Goal: Transaction & Acquisition: Purchase product/service

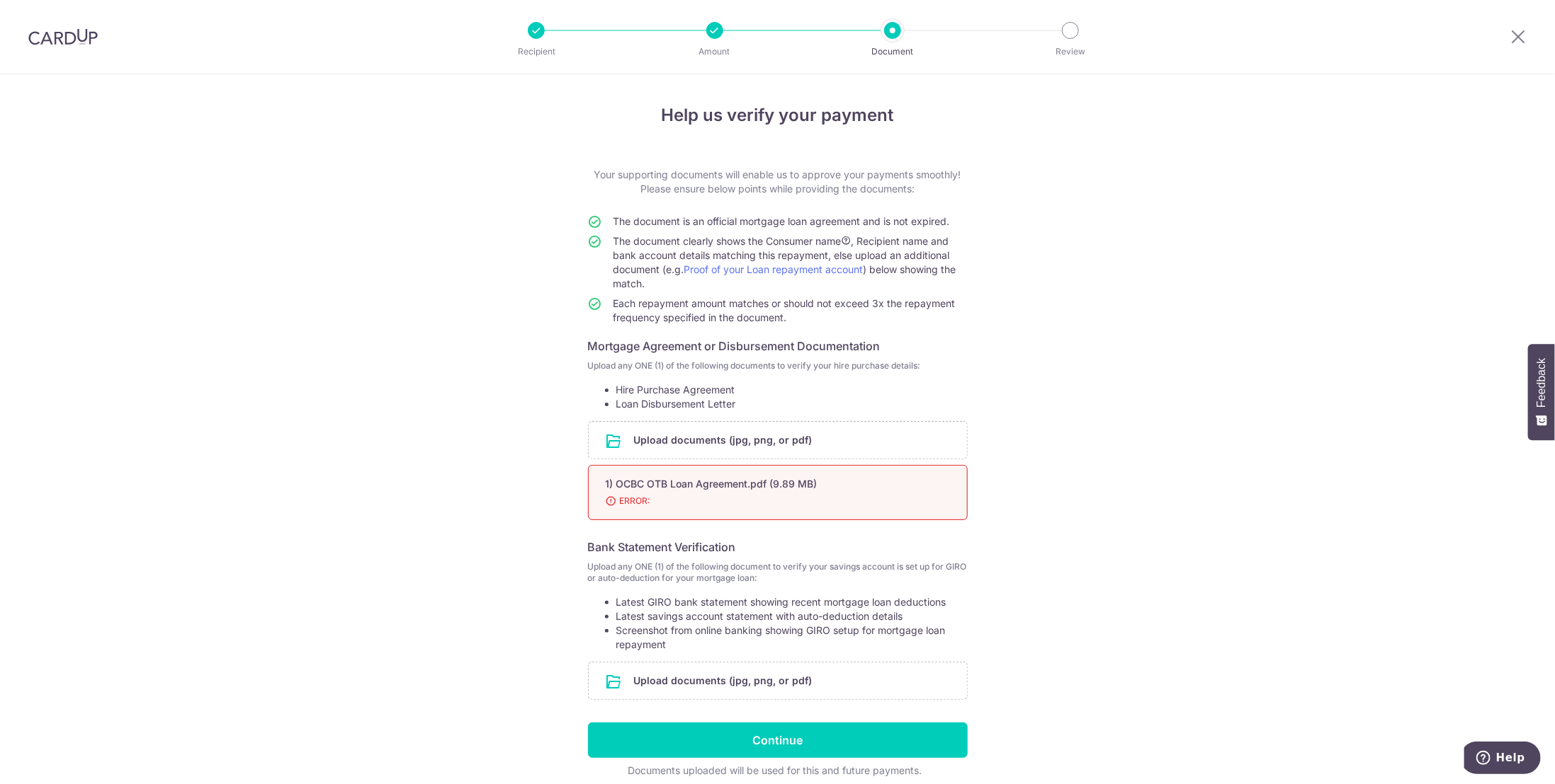
click at [645, 485] on div "1) OCBC OTB Loan Agreement.pdf (9.89 MB)" at bounding box center [760, 483] width 310 height 14
drag, startPoint x: 726, startPoint y: 485, endPoint x: 508, endPoint y: 408, distance: 231.2
click at [508, 408] on div "Help us verify your payment Your supporting documents will enable us to approve…" at bounding box center [777, 460] width 1555 height 770
click at [760, 494] on span "ERROR:" at bounding box center [760, 501] width 310 height 14
drag, startPoint x: 692, startPoint y: 487, endPoint x: 620, endPoint y: 478, distance: 72.6
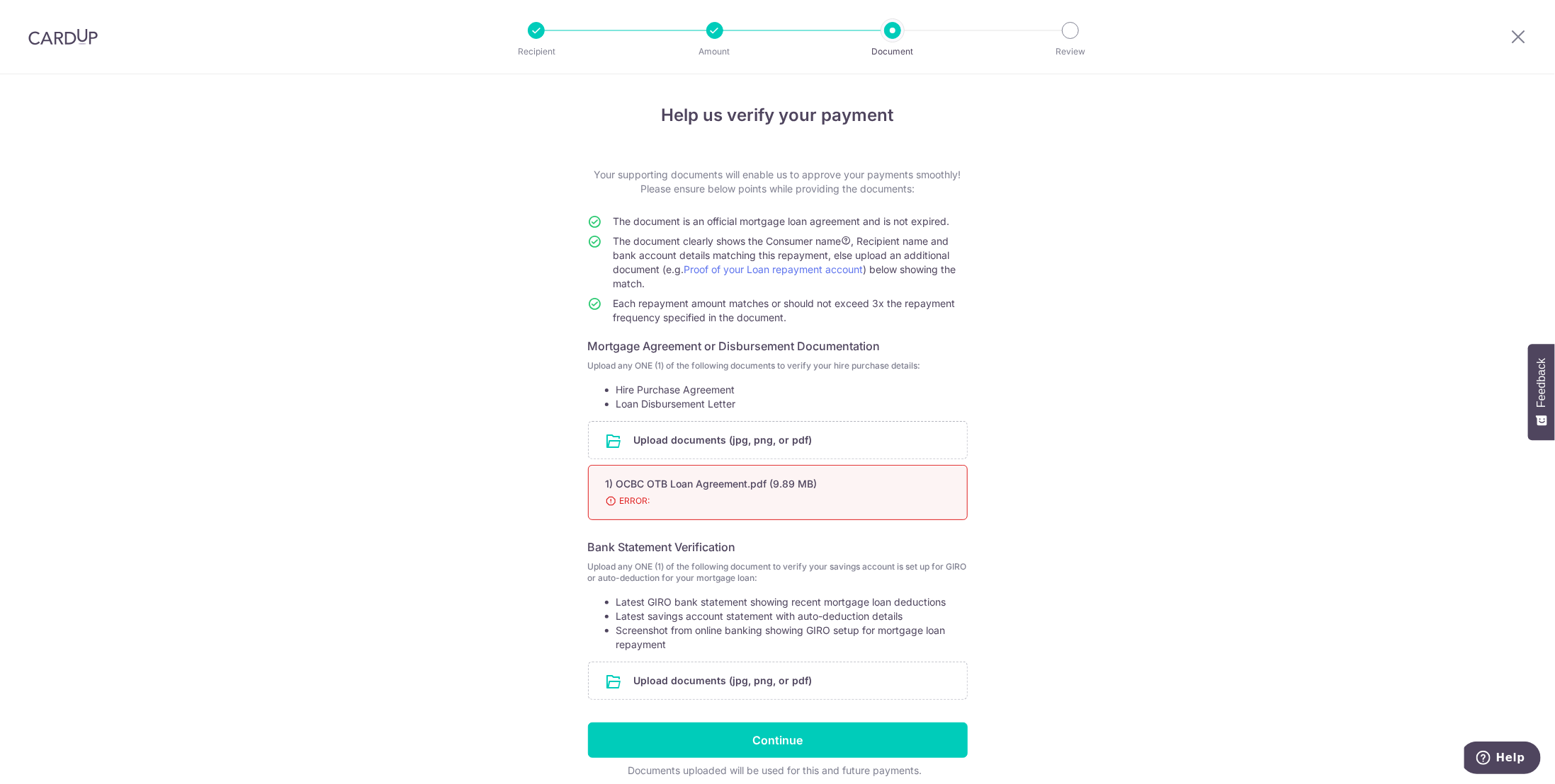
click at [620, 478] on div "1) OCBC OTB Loan Agreement.pdf (9.89 MB)" at bounding box center [760, 483] width 310 height 14
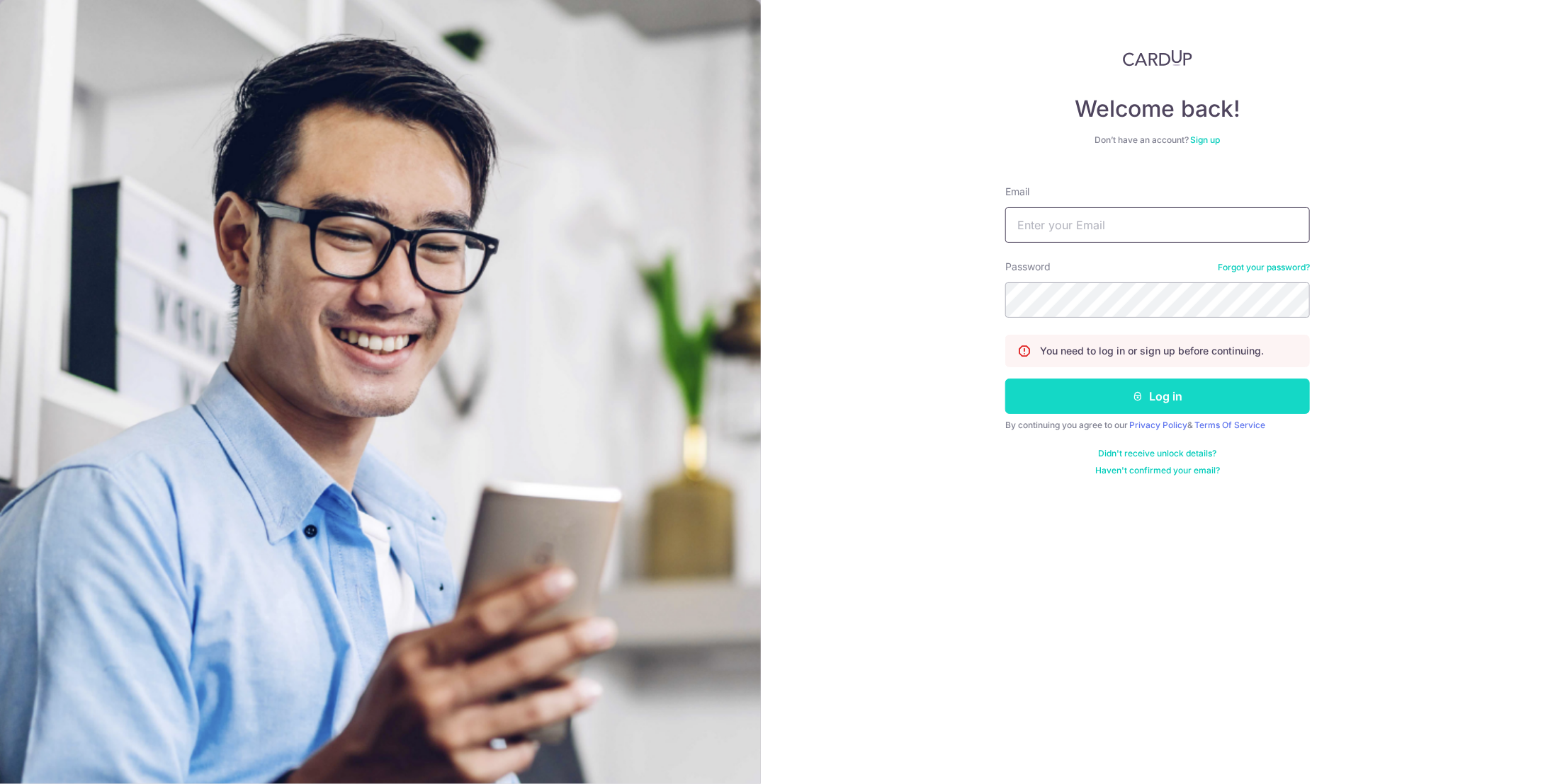
type input "fayemoey@hotmail.com"
click at [1126, 402] on button "Log in" at bounding box center [1157, 396] width 304 height 36
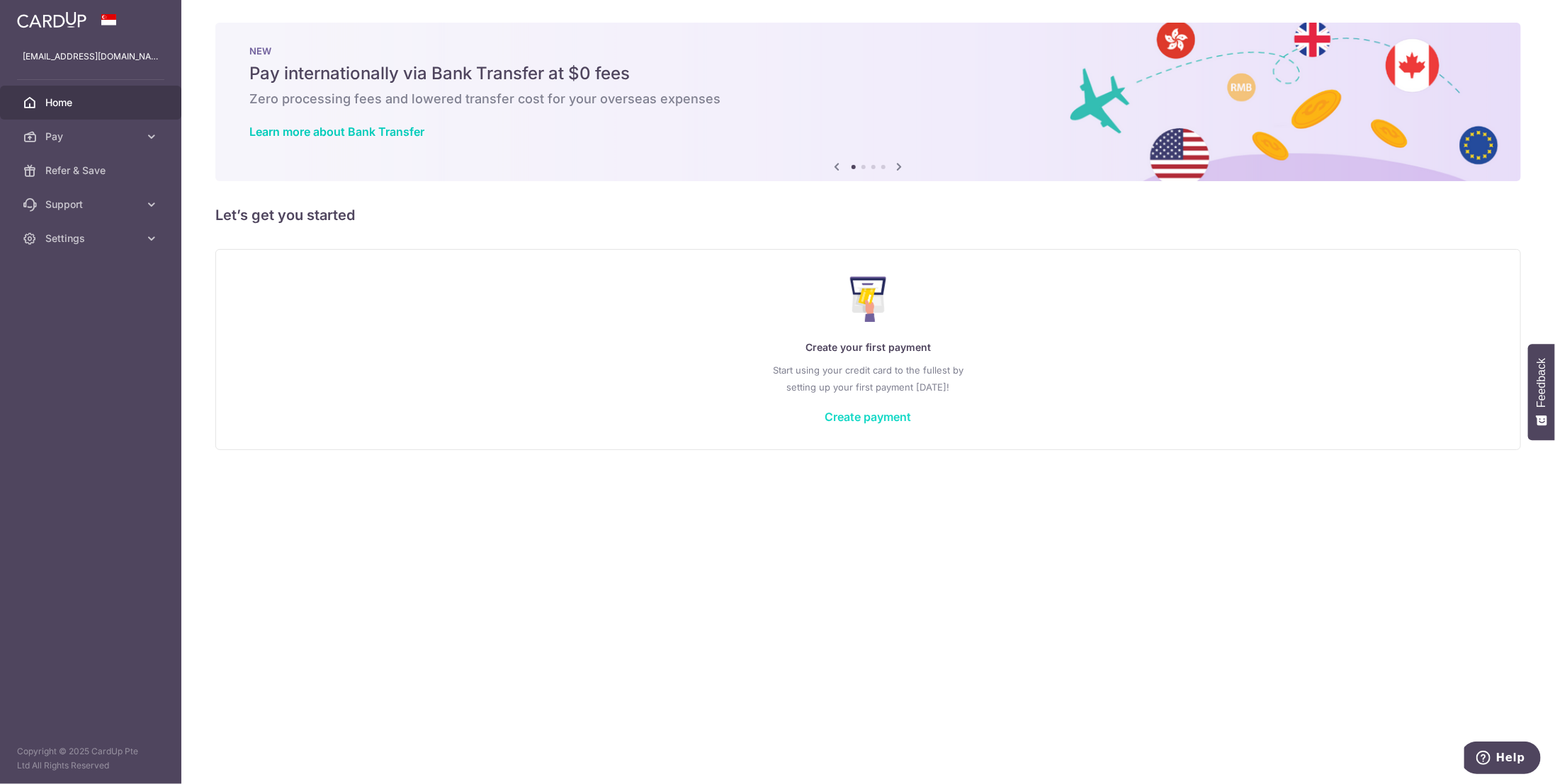
click at [875, 417] on link "Create payment" at bounding box center [868, 416] width 86 height 14
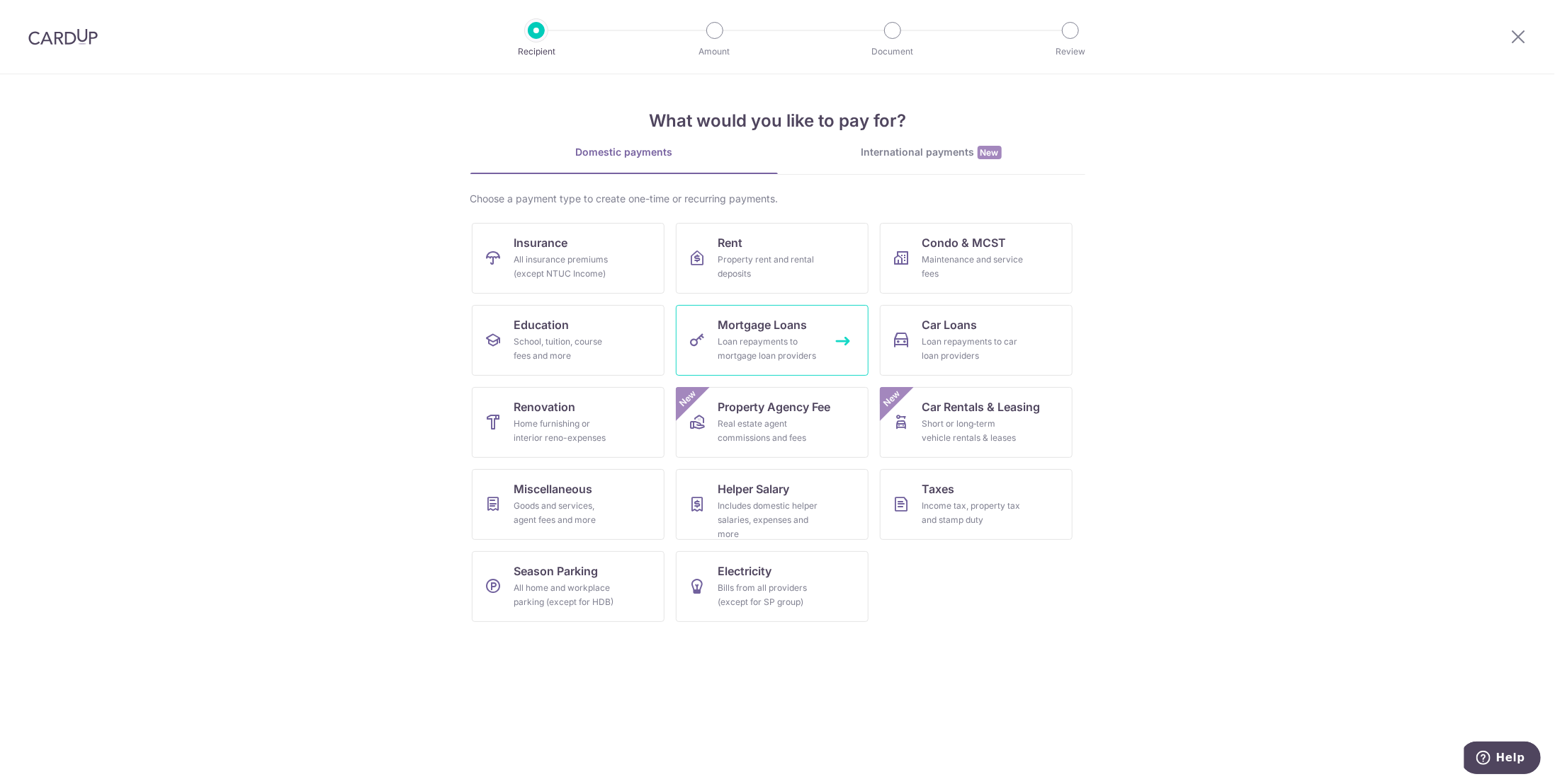
click at [726, 335] on div "Loan repayments to mortgage loan providers" at bounding box center [769, 348] width 102 height 28
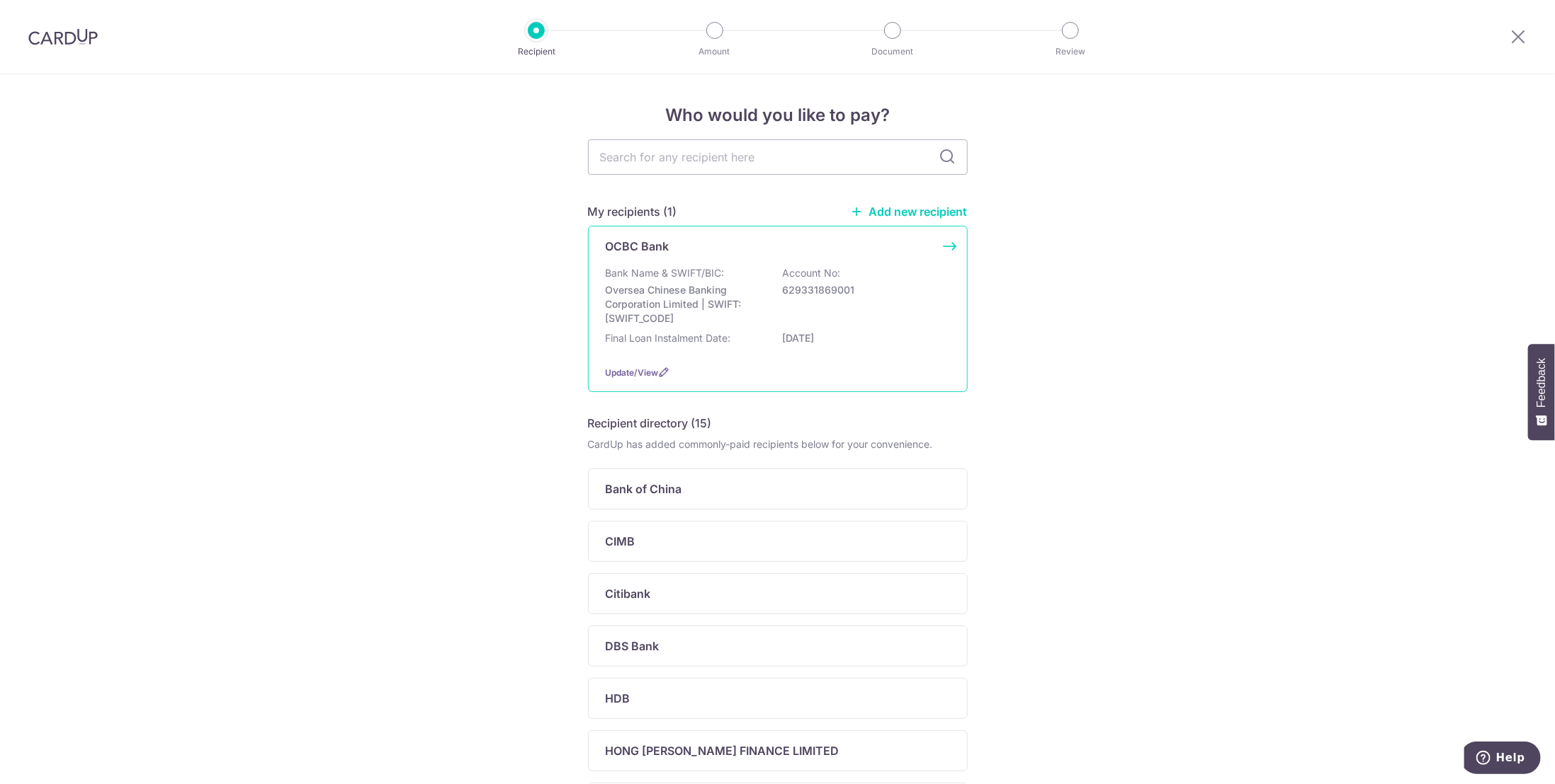
click at [754, 276] on div "Bank Name & SWIFT/BIC: Oversea Chinese Banking Corporation Limited | SWIFT: OCB…" at bounding box center [778, 296] width 344 height 60
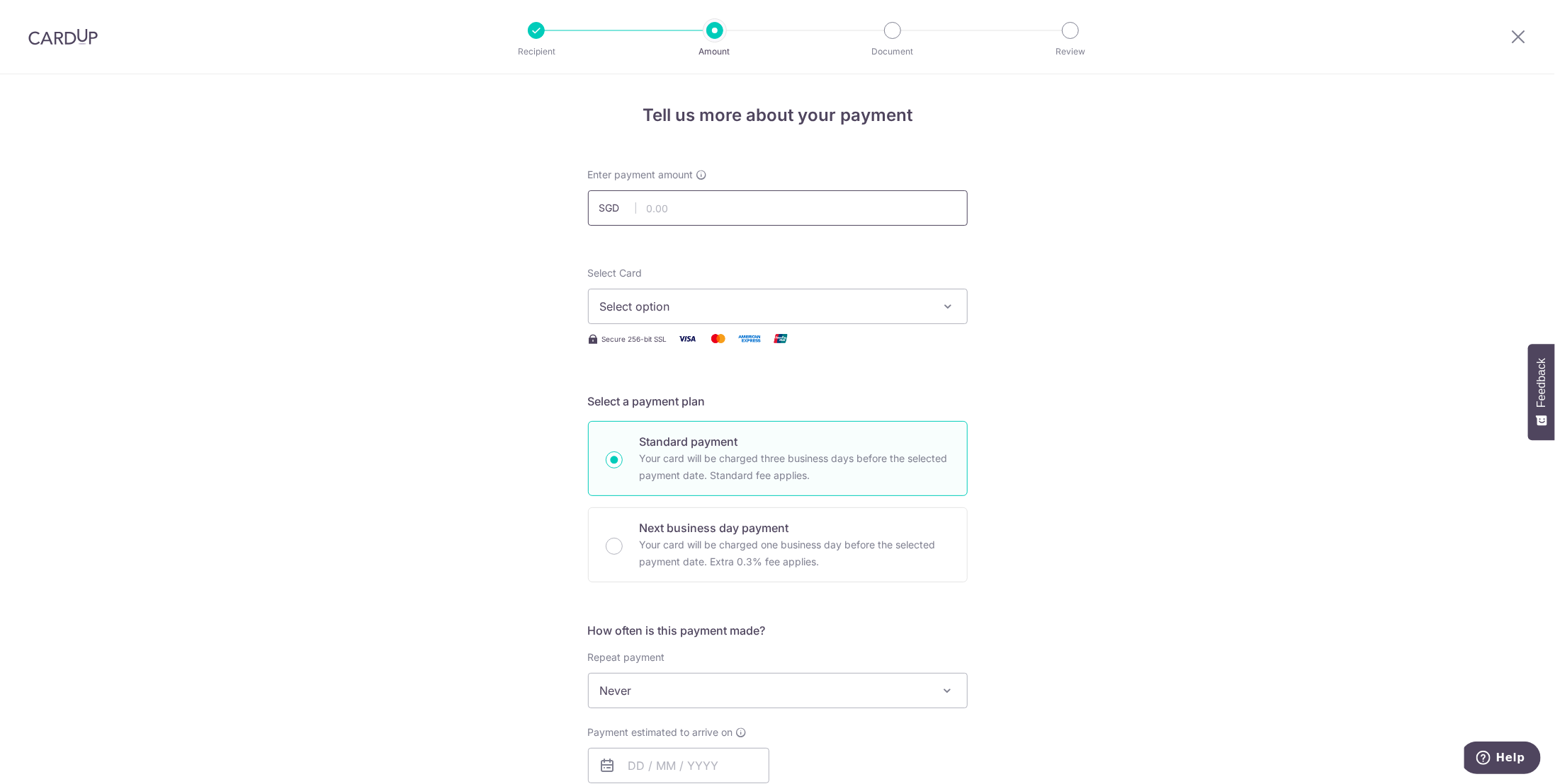
click at [674, 217] on input "text" at bounding box center [777, 208] width 380 height 36
type input "6,081.17"
click at [676, 308] on span "Select option" at bounding box center [764, 306] width 330 height 17
click at [680, 408] on span "**** 2335" at bounding box center [660, 407] width 54 height 17
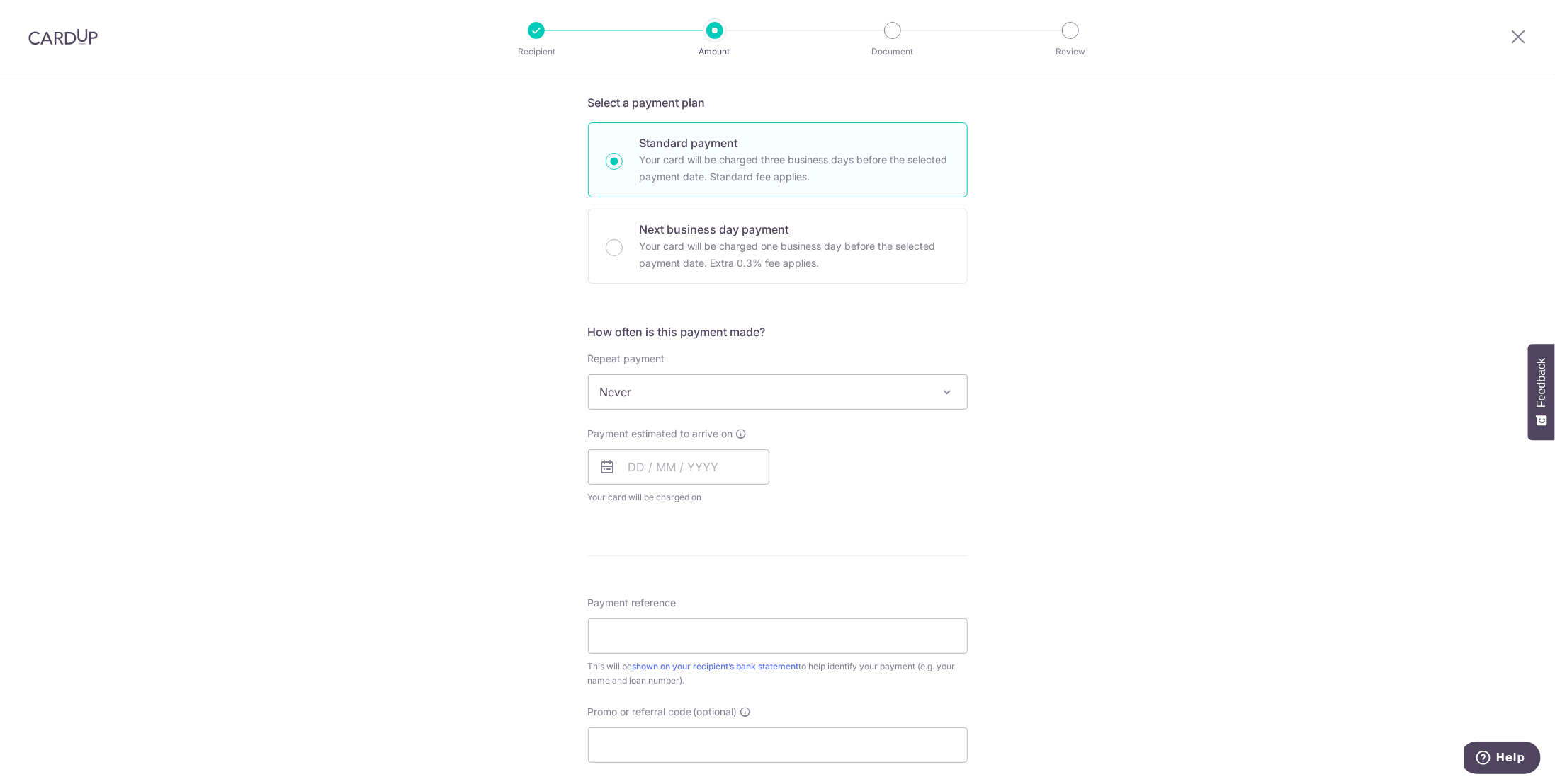
scroll to position [354, 0]
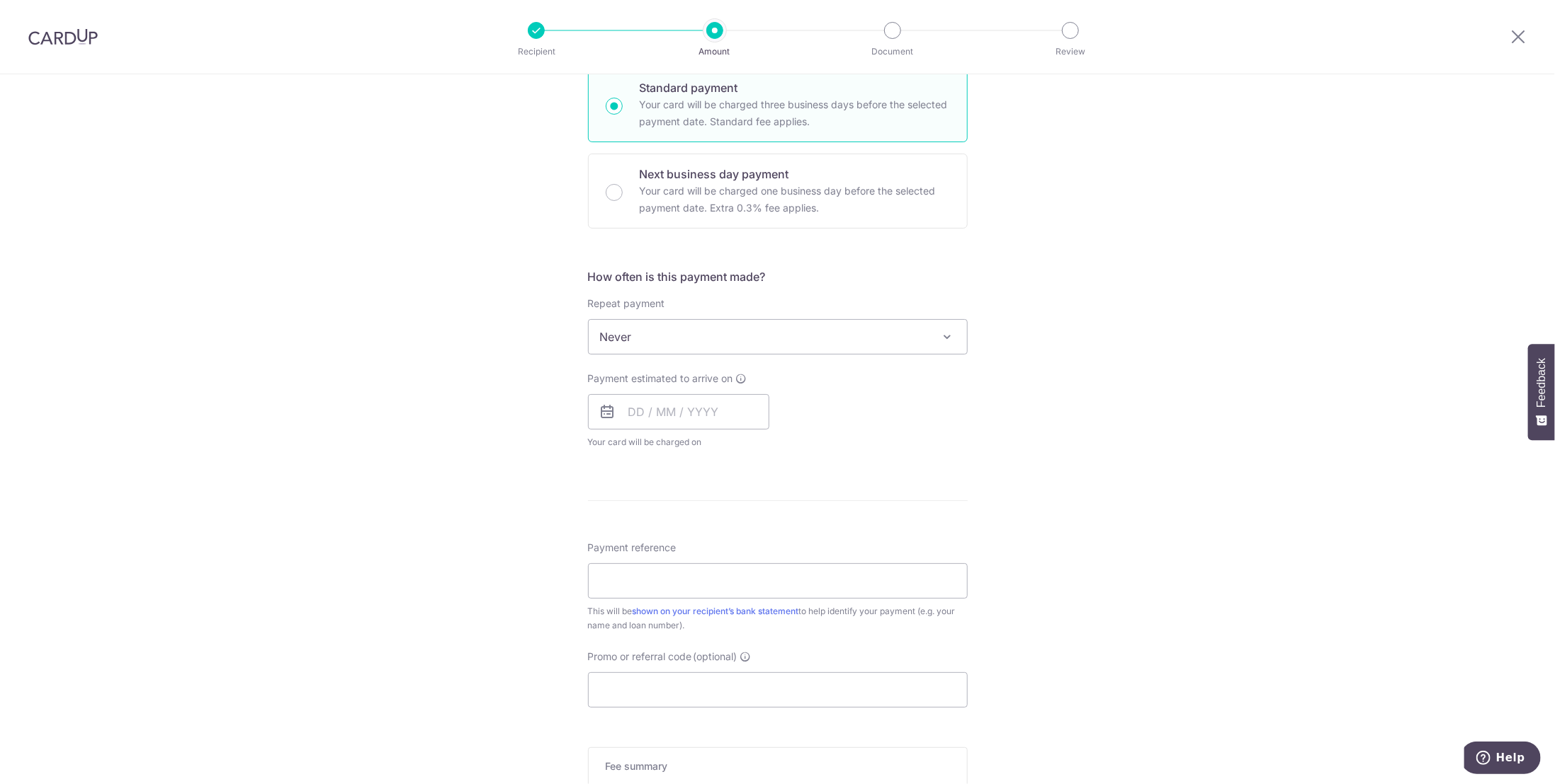
click at [635, 333] on span "Never" at bounding box center [777, 336] width 378 height 34
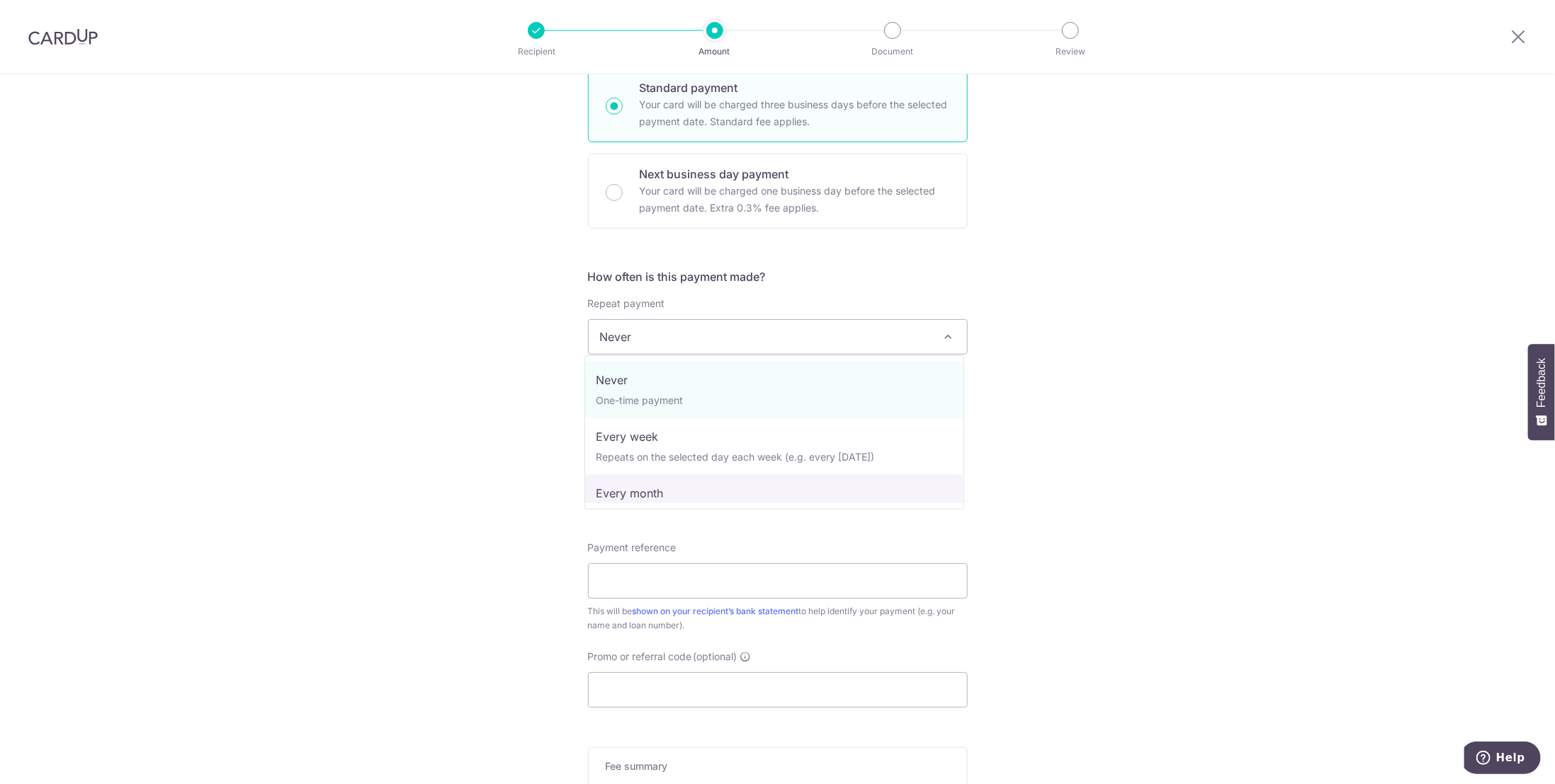
select select "3"
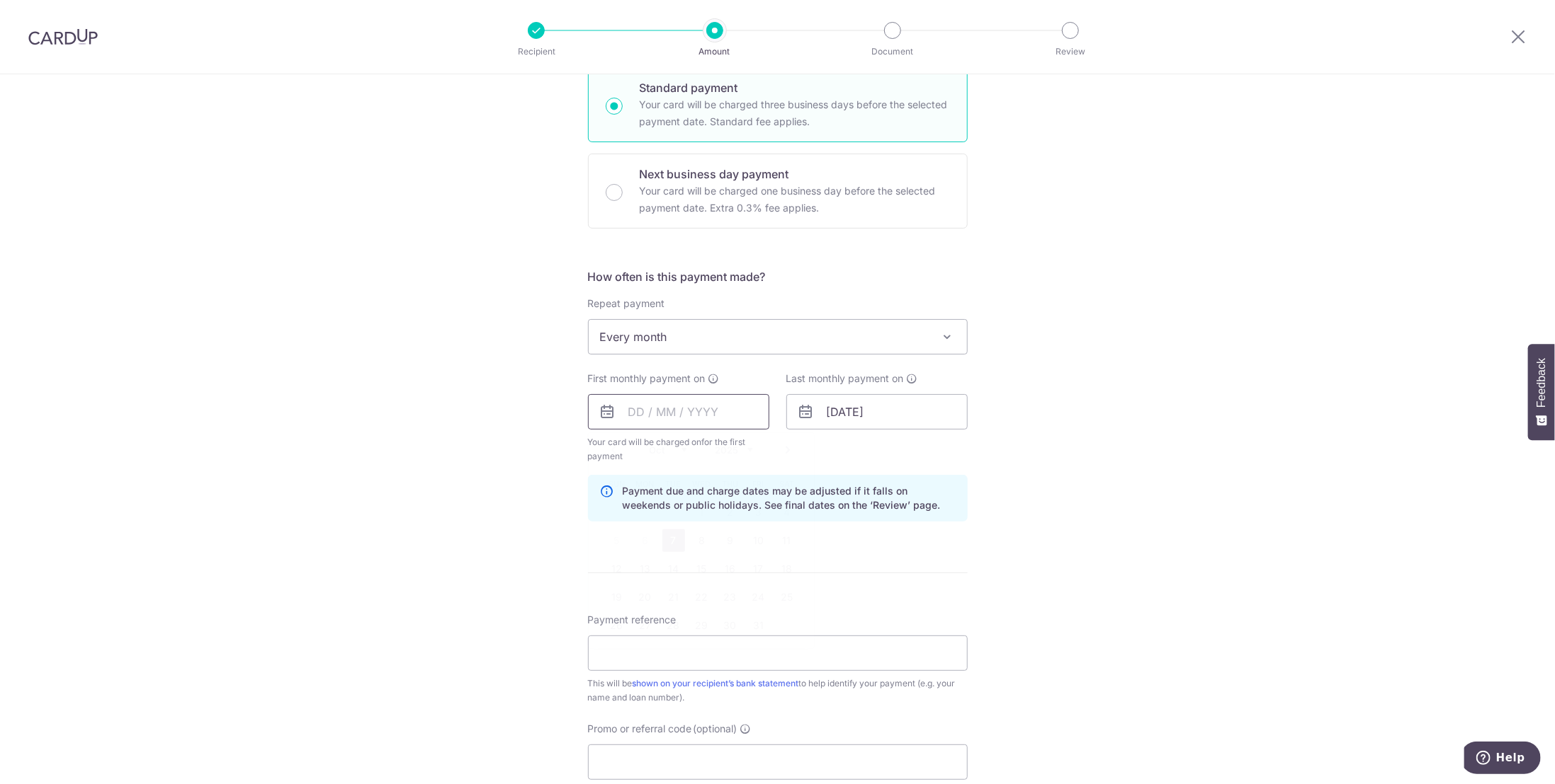
click at [700, 406] on input "text" at bounding box center [678, 412] width 181 height 36
click at [524, 542] on div "Tell us more about your payment Enter payment amount SGD 6,081.17 6081.17 Selec…" at bounding box center [777, 397] width 1555 height 1353
click at [678, 414] on input "text" at bounding box center [678, 412] width 181 height 36
click at [729, 540] on link "9" at bounding box center [730, 540] width 23 height 23
type input "09/10/2025"
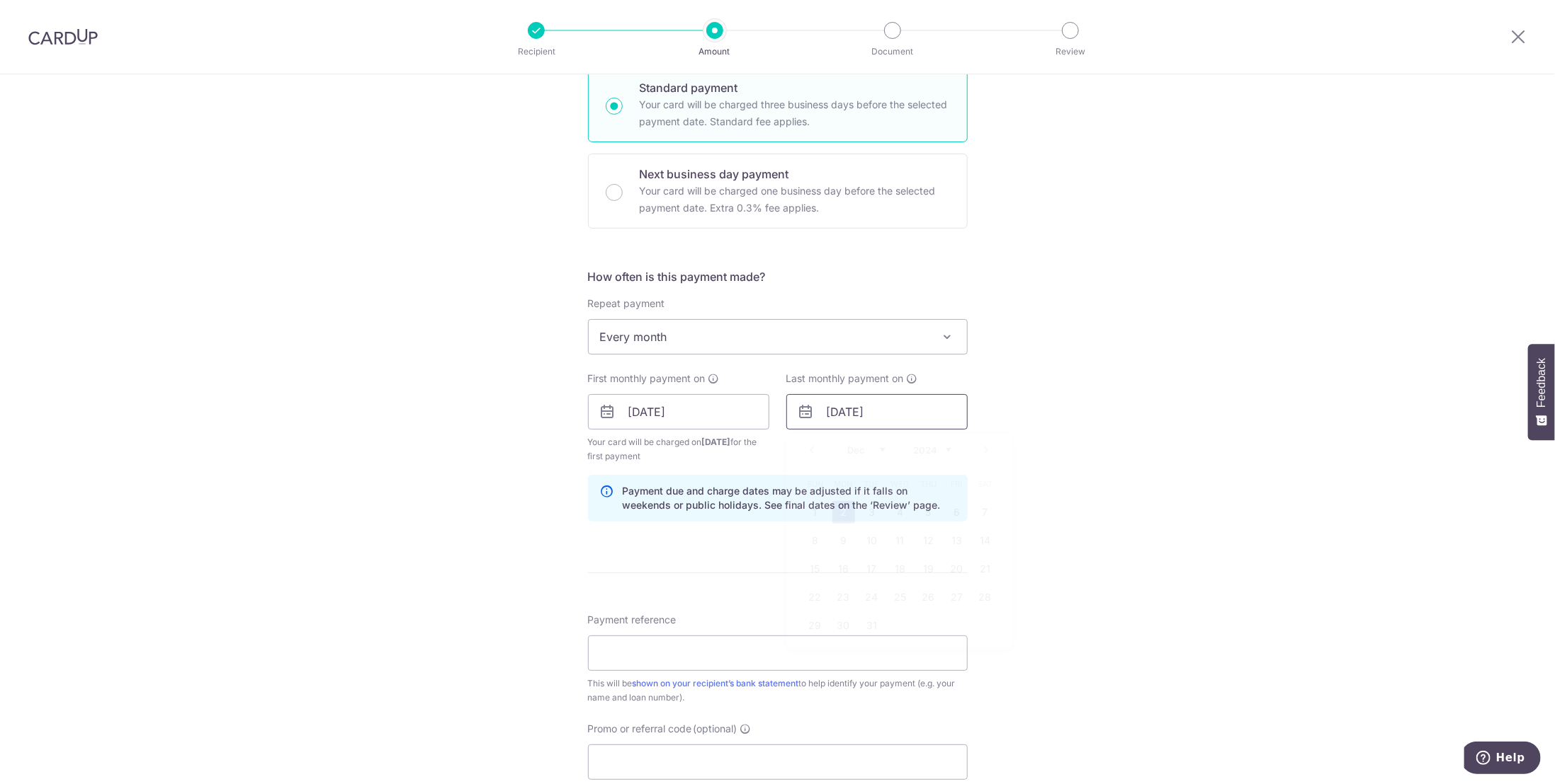
click at [837, 412] on input "02/12/2041" at bounding box center [876, 412] width 181 height 36
click at [893, 409] on input "02/12/2041" at bounding box center [876, 412] width 181 height 36
type input "02/12/2034"
click at [1175, 471] on div "Tell us more about your payment Enter payment amount SGD 6,081.17 6081.17 Selec…" at bounding box center [777, 397] width 1555 height 1353
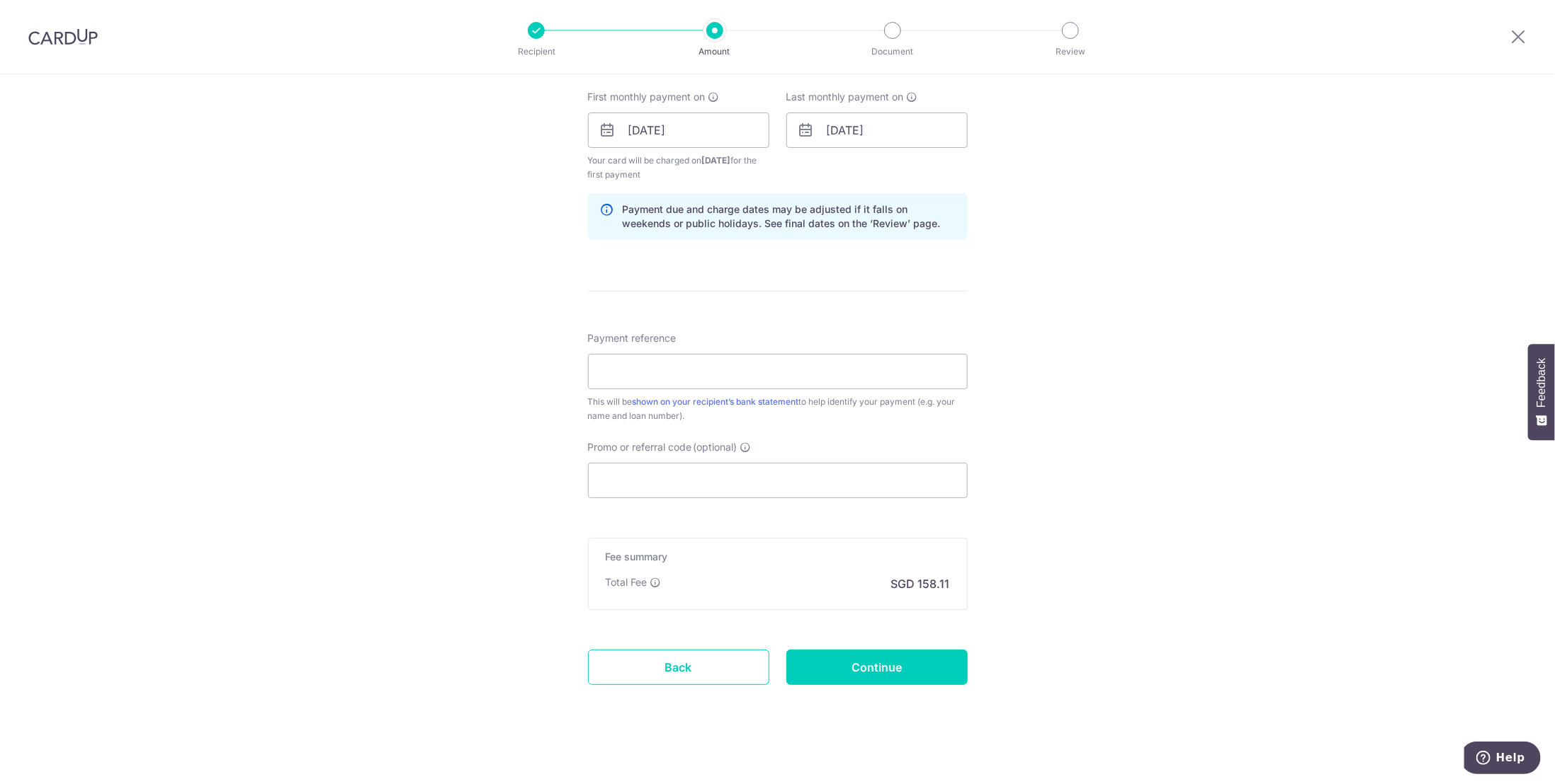
scroll to position [637, 0]
click at [689, 372] on input "Payment reference" at bounding box center [777, 370] width 380 height 36
type input "OTB Oct25"
click at [674, 476] on input "Promo or referral code (optional)" at bounding box center [777, 479] width 380 height 36
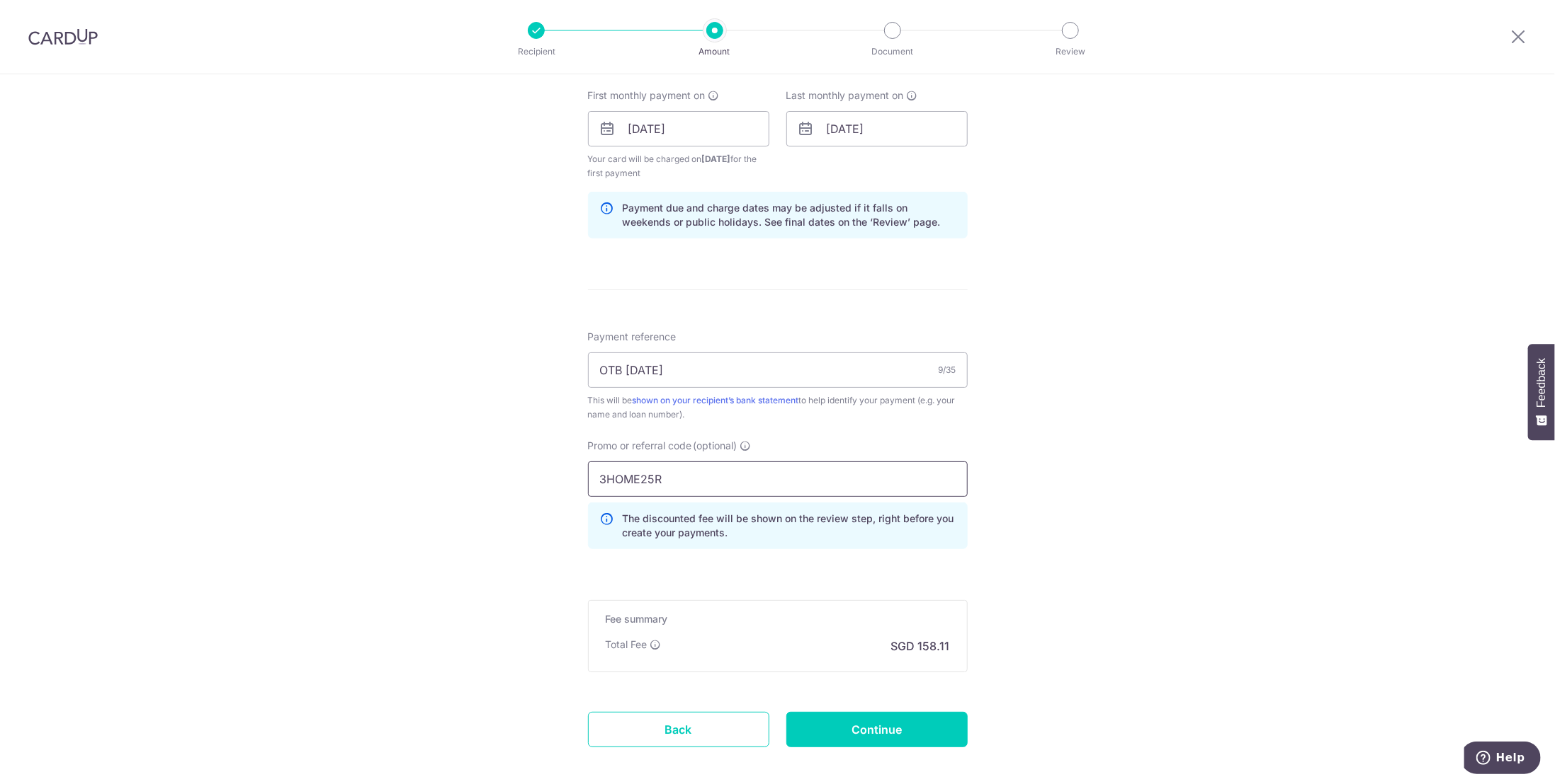
type input "3HOME25R"
click at [476, 512] on div "Tell us more about your payment Enter payment amount SGD 6,081.17 6081.17 Selec…" at bounding box center [777, 145] width 1555 height 1416
click at [507, 573] on div "Tell us more about your payment Enter payment amount SGD 6,081.17 6081.17 Selec…" at bounding box center [777, 145] width 1555 height 1416
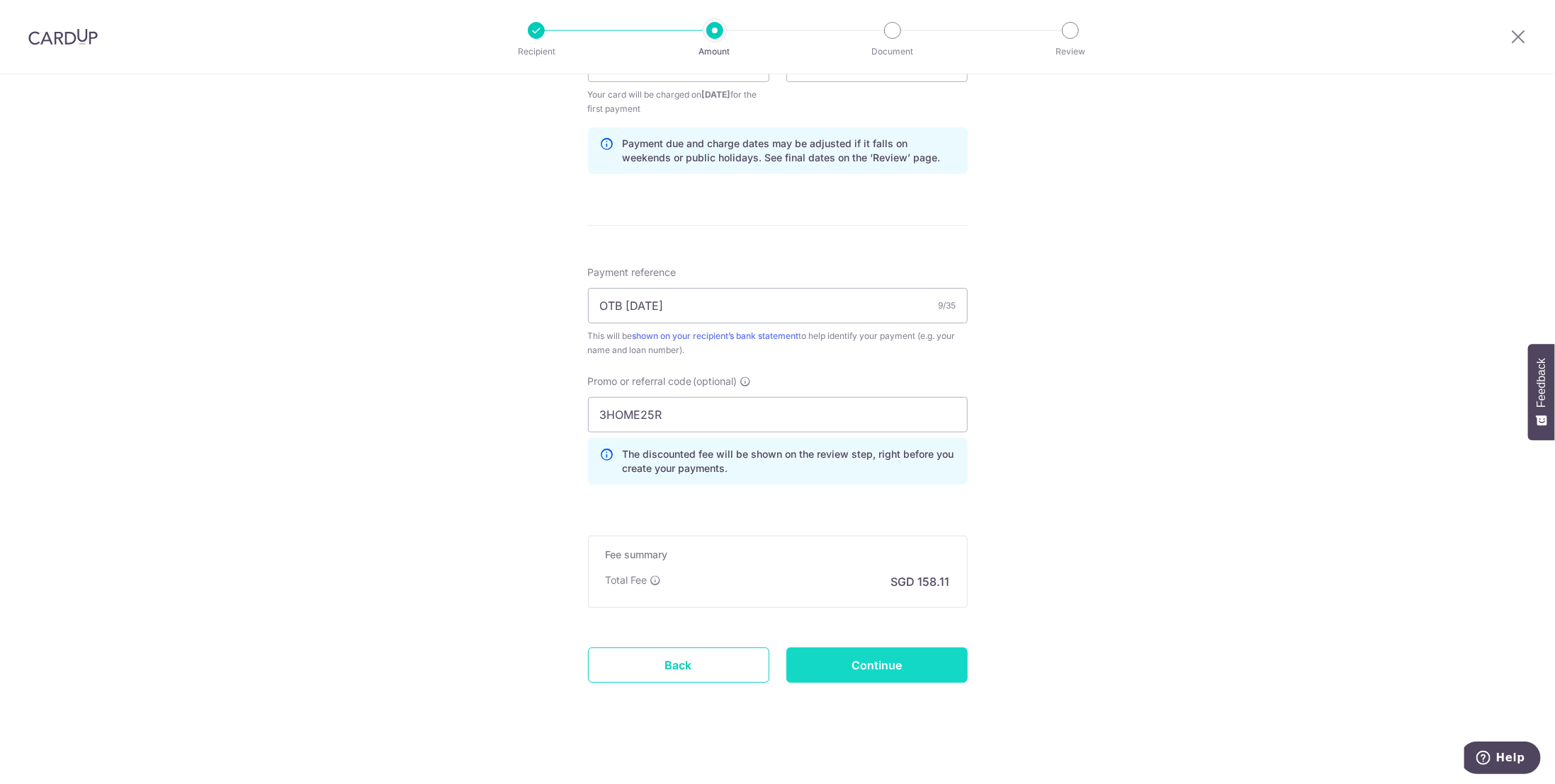
click at [883, 665] on input "Continue" at bounding box center [876, 665] width 181 height 36
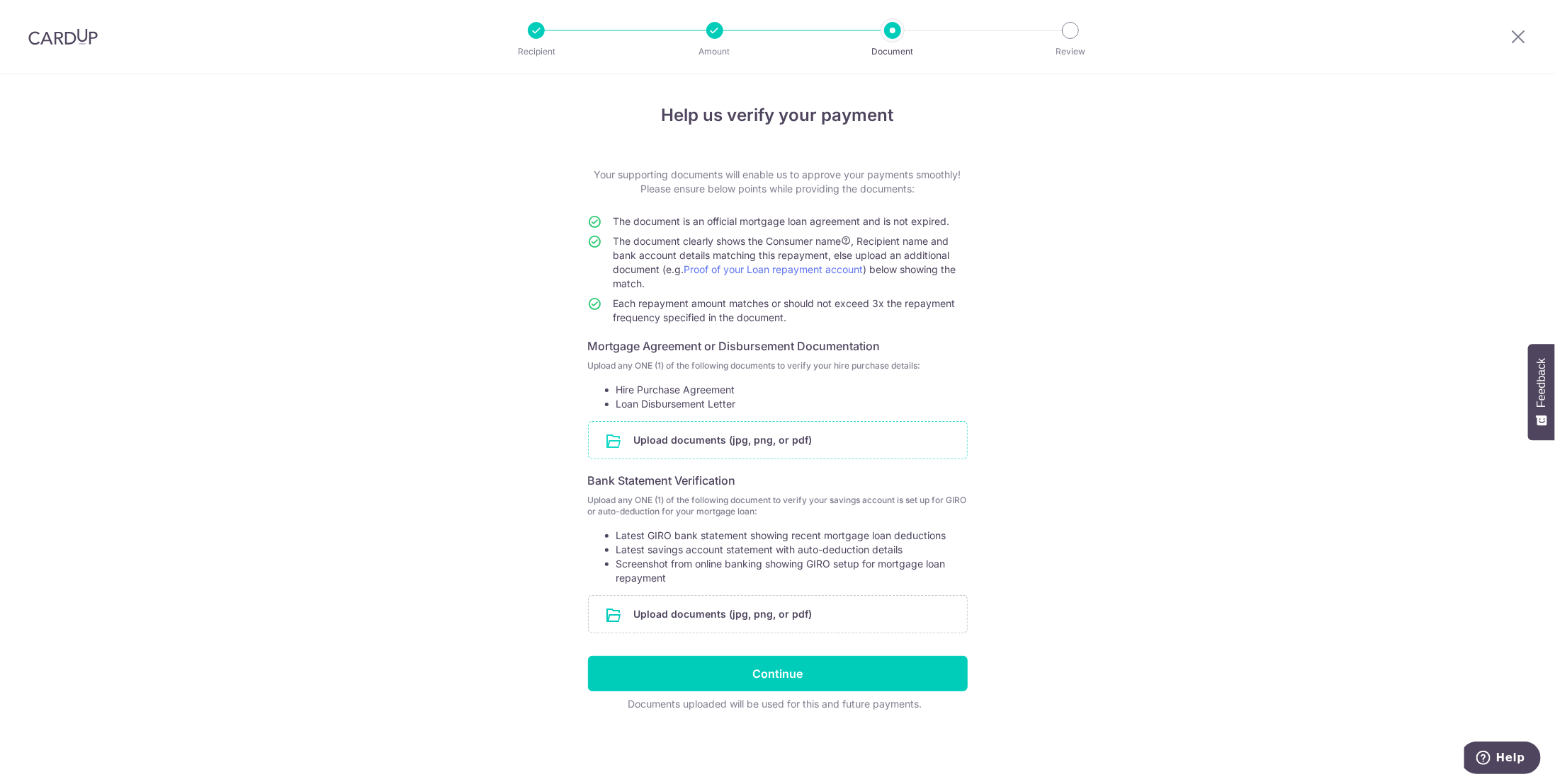
click at [700, 441] on input "file" at bounding box center [777, 440] width 378 height 37
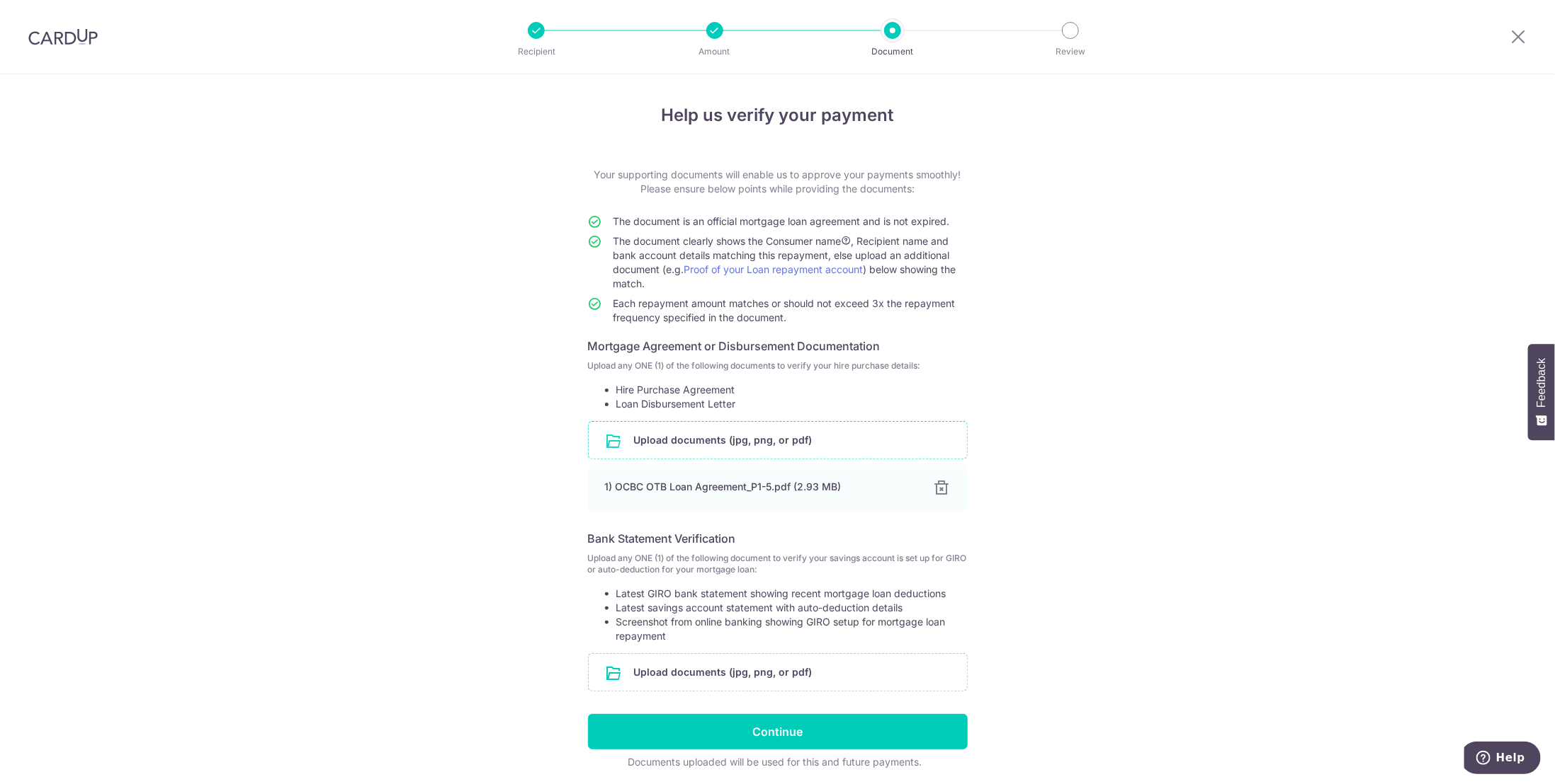
scroll to position [50, 0]
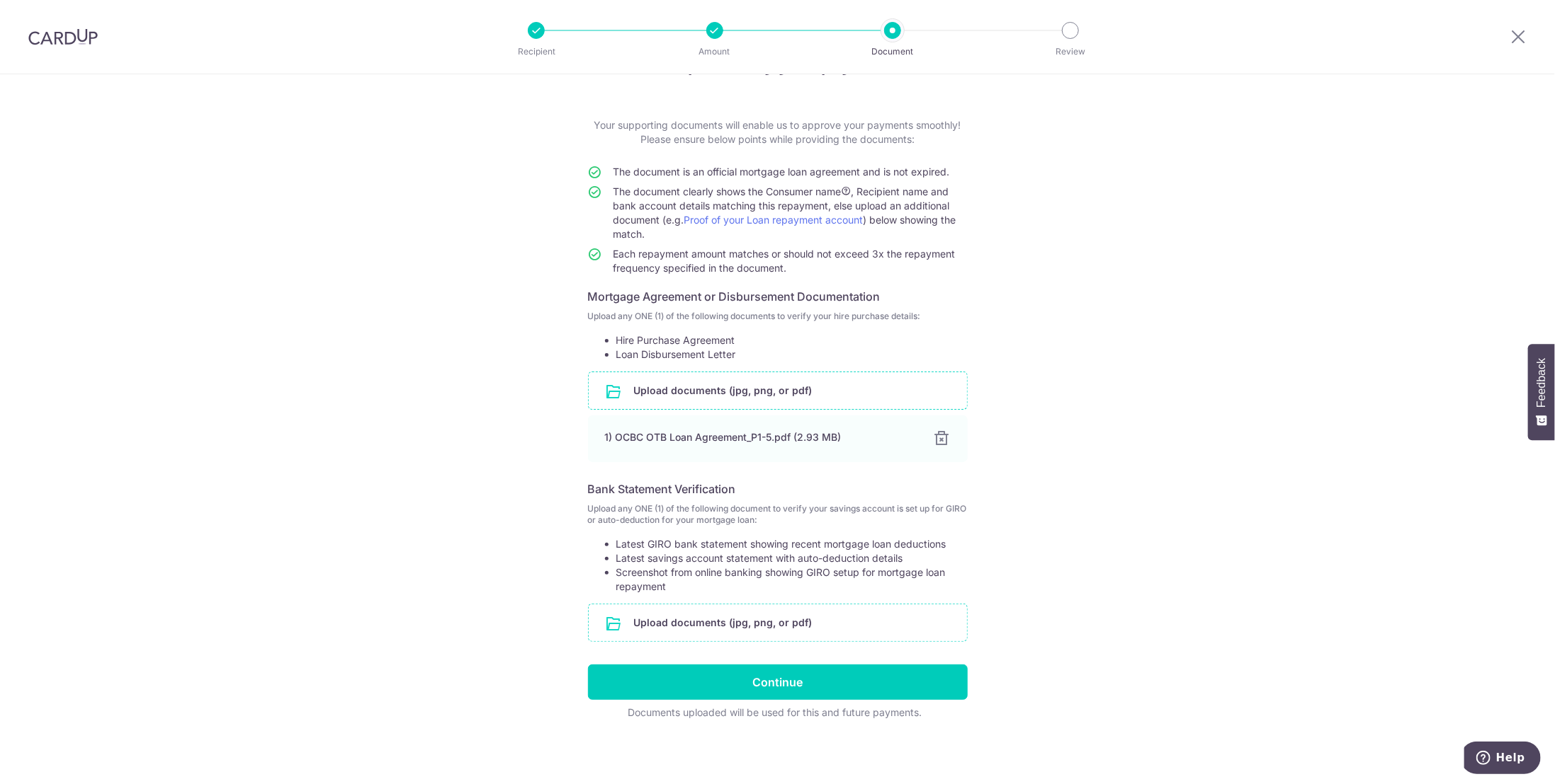
click at [692, 624] on input "file" at bounding box center [777, 623] width 378 height 37
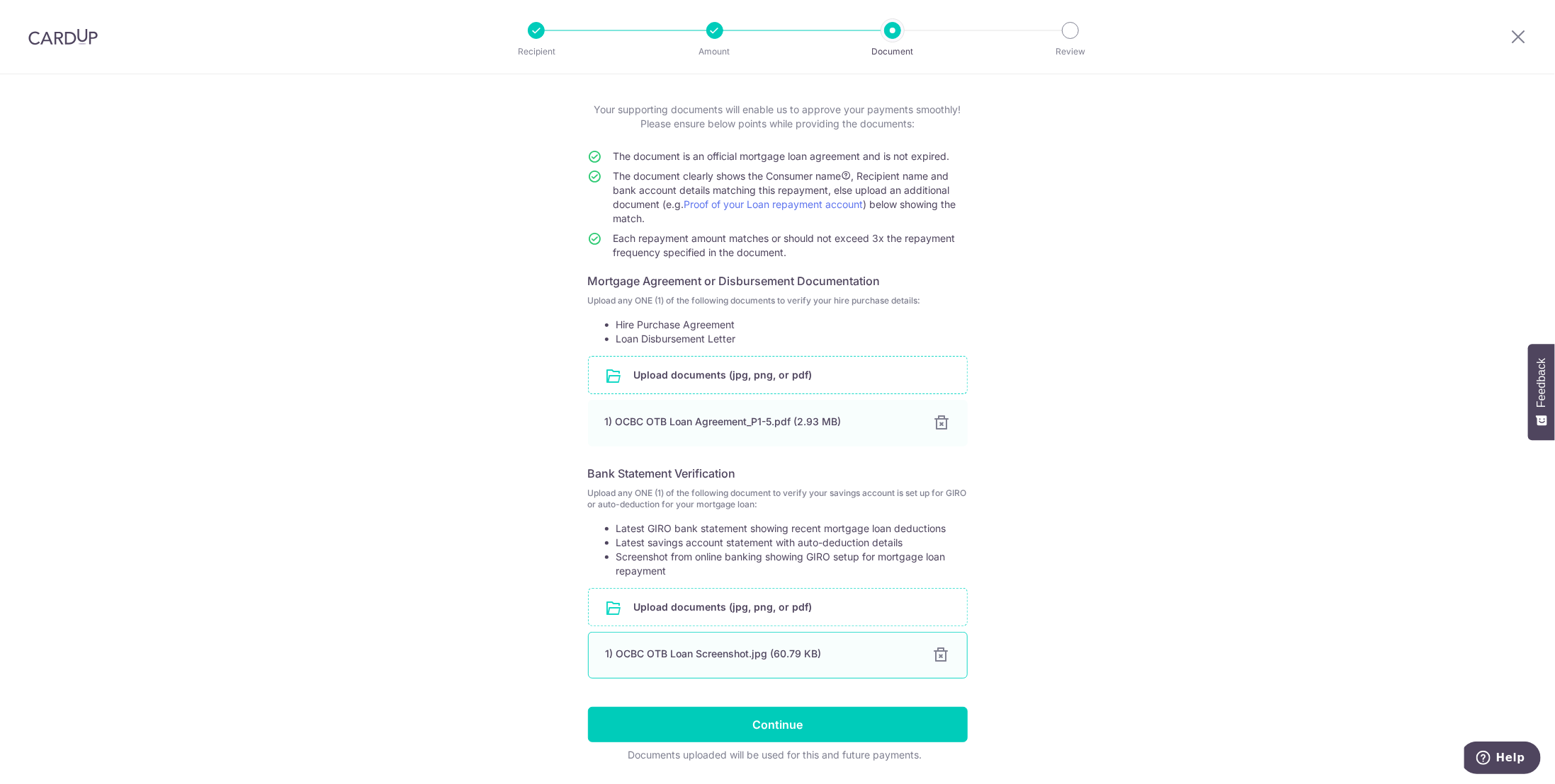
scroll to position [108, 0]
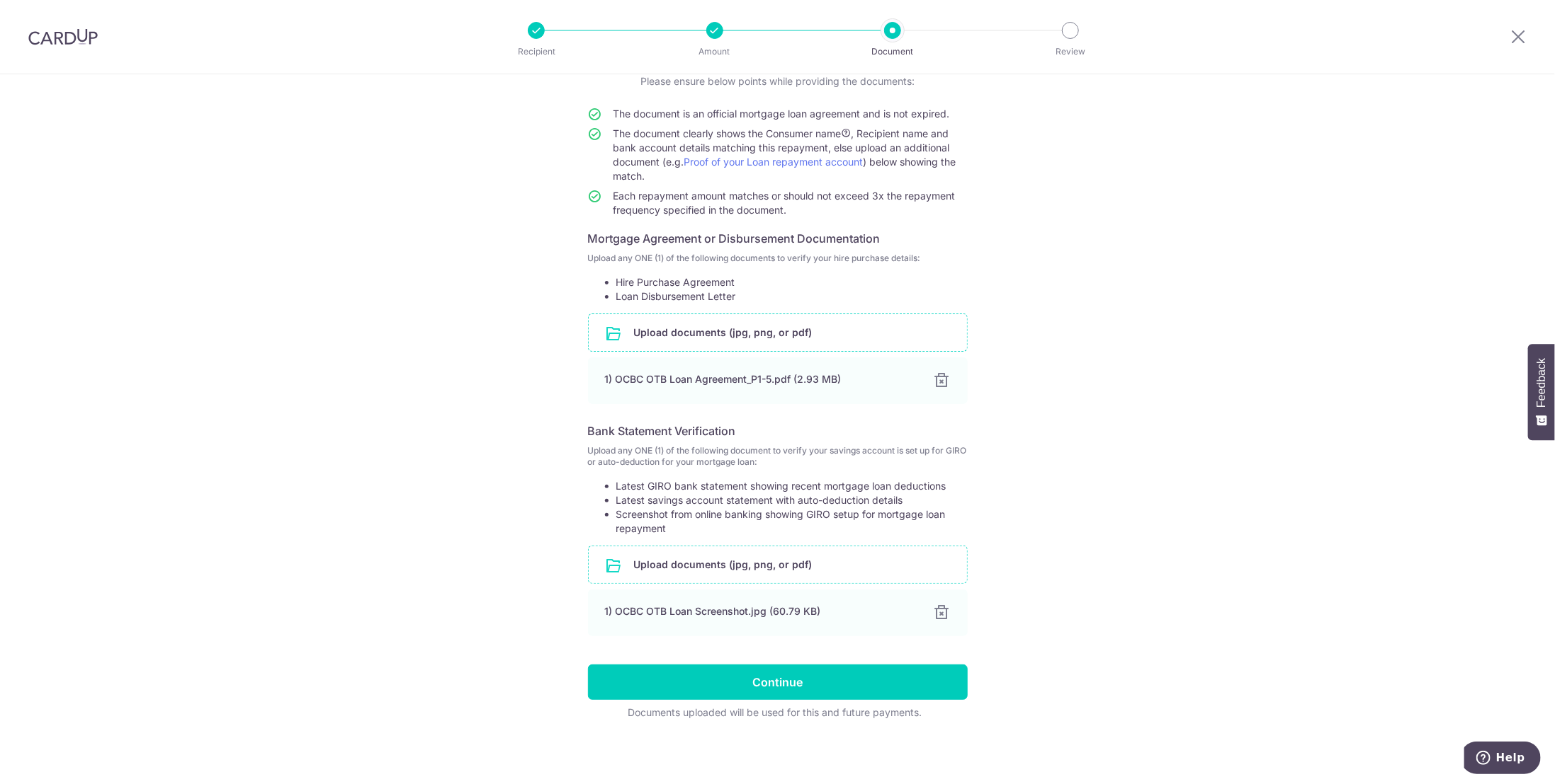
click at [700, 567] on input "file" at bounding box center [777, 565] width 378 height 37
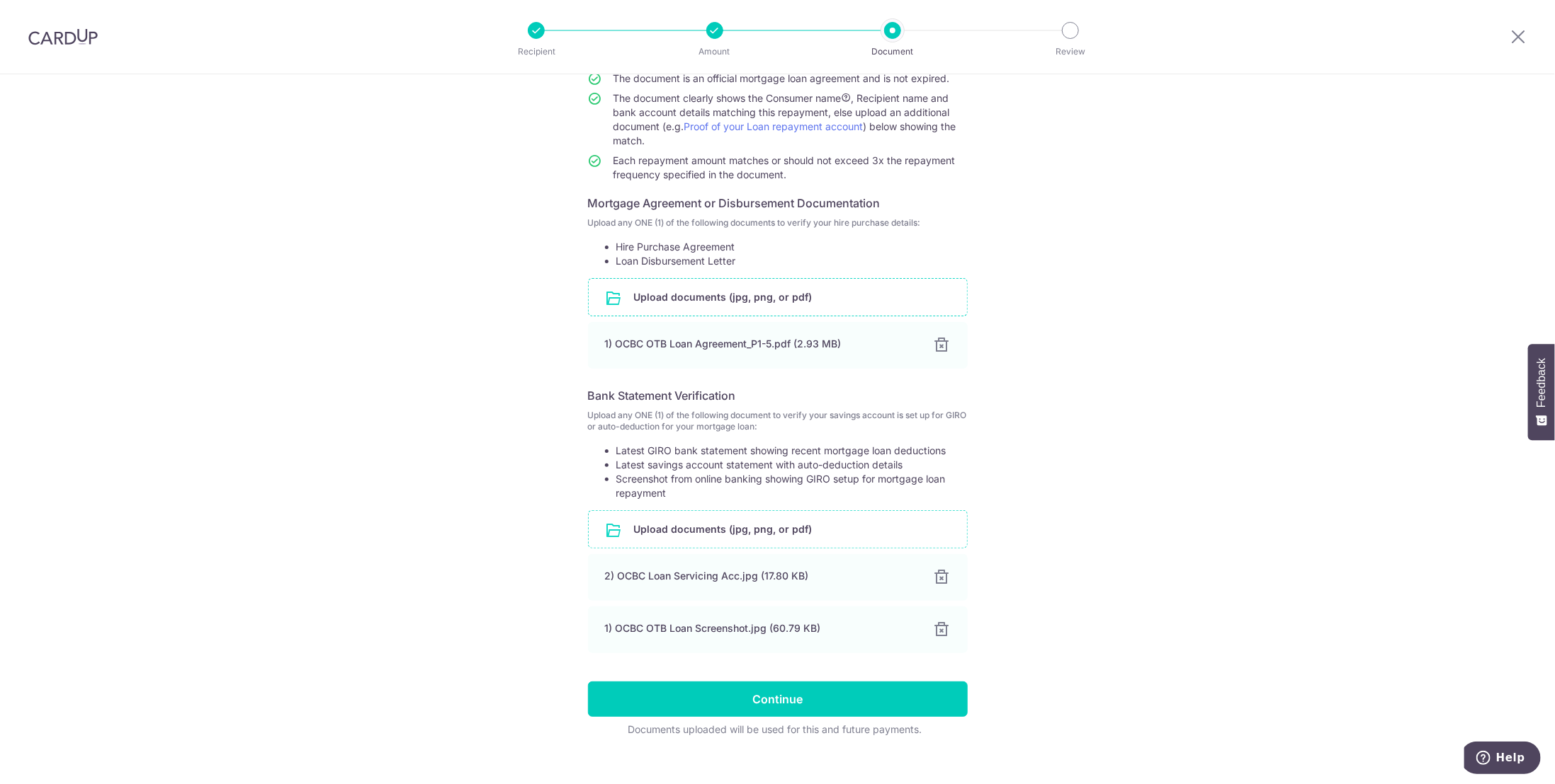
scroll to position [160, 0]
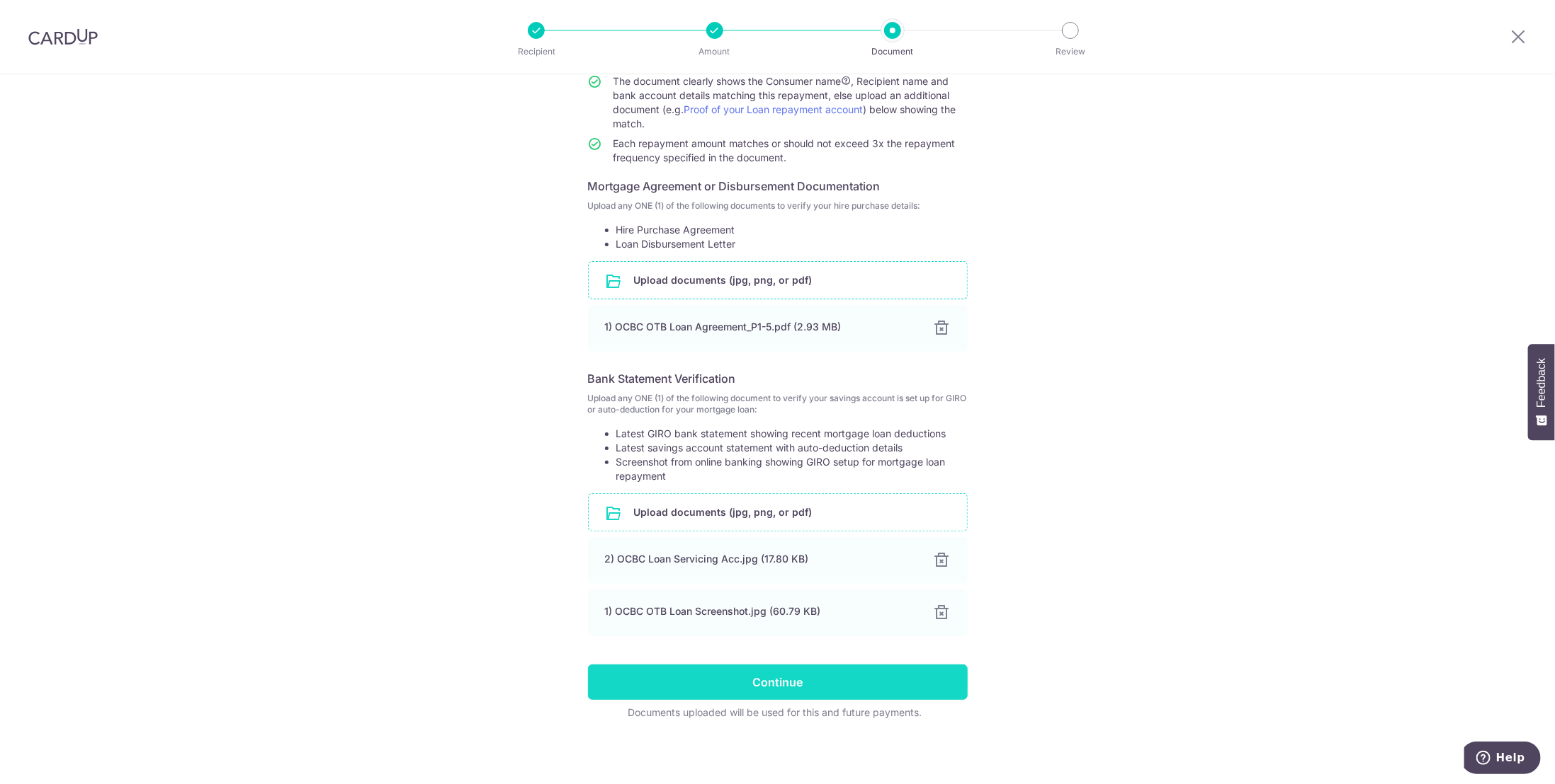
click at [714, 682] on input "Continue" at bounding box center [777, 682] width 380 height 36
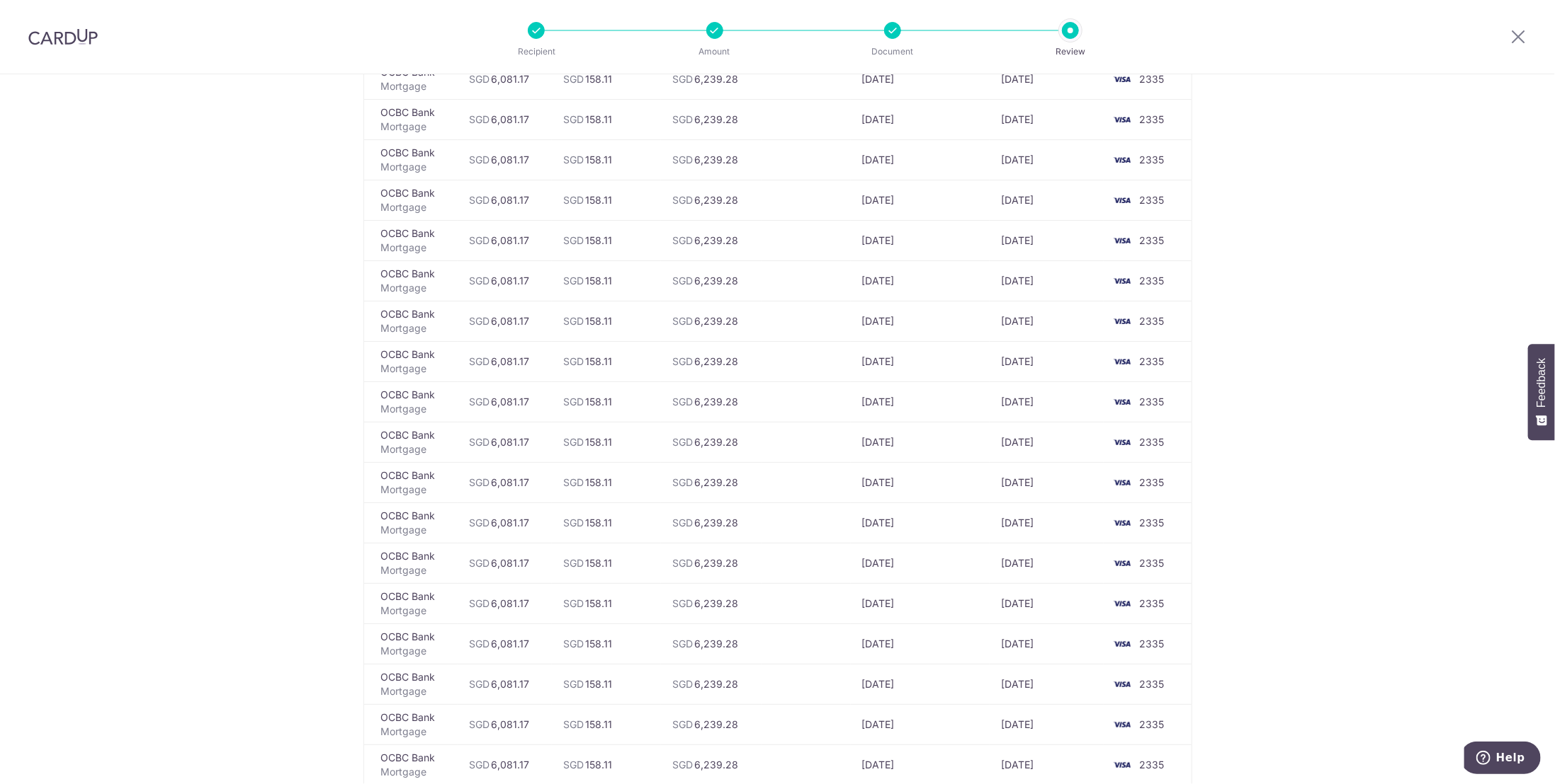
scroll to position [4078, 0]
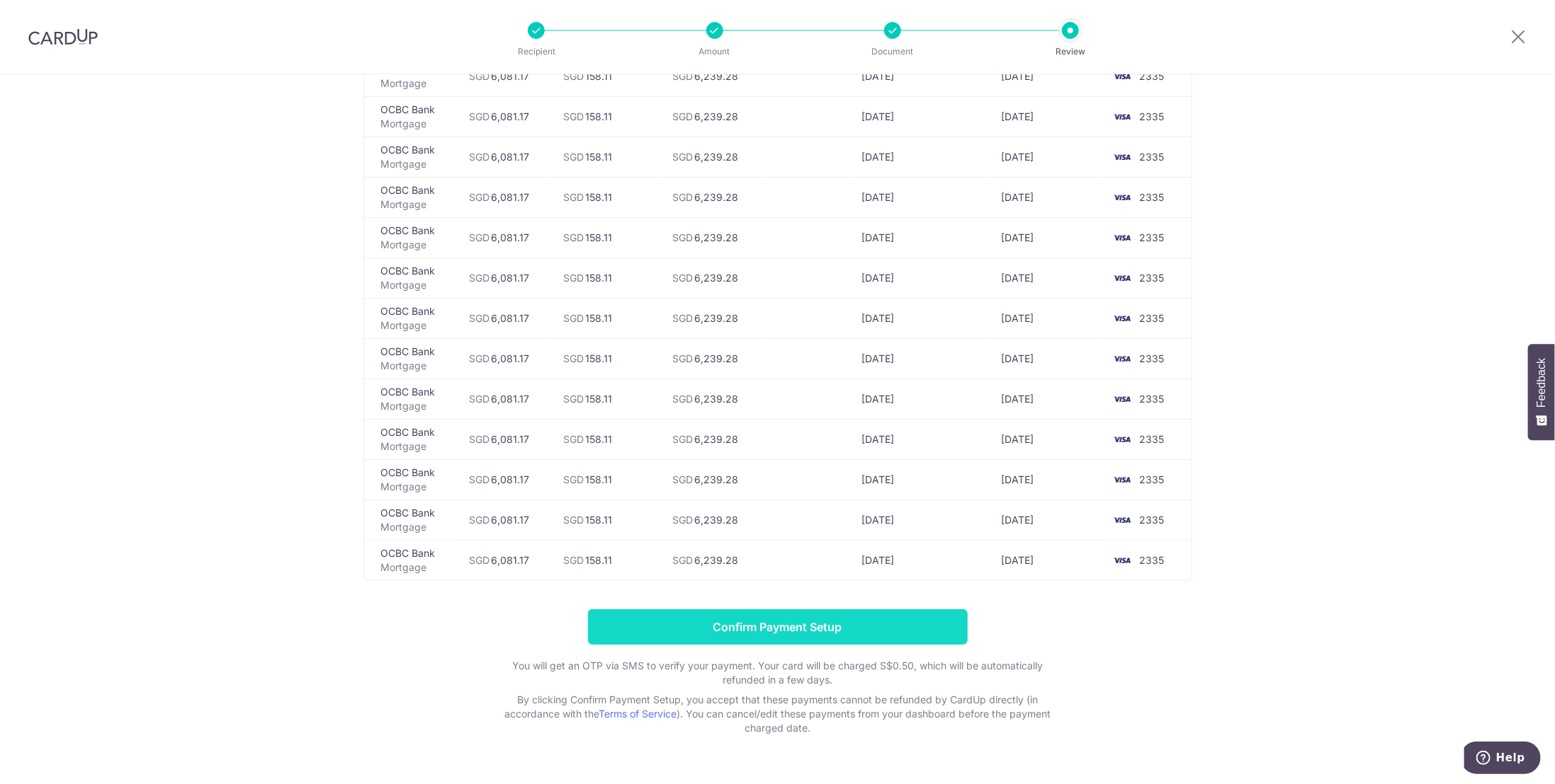
click at [792, 609] on input "Confirm Payment Setup" at bounding box center [777, 627] width 380 height 36
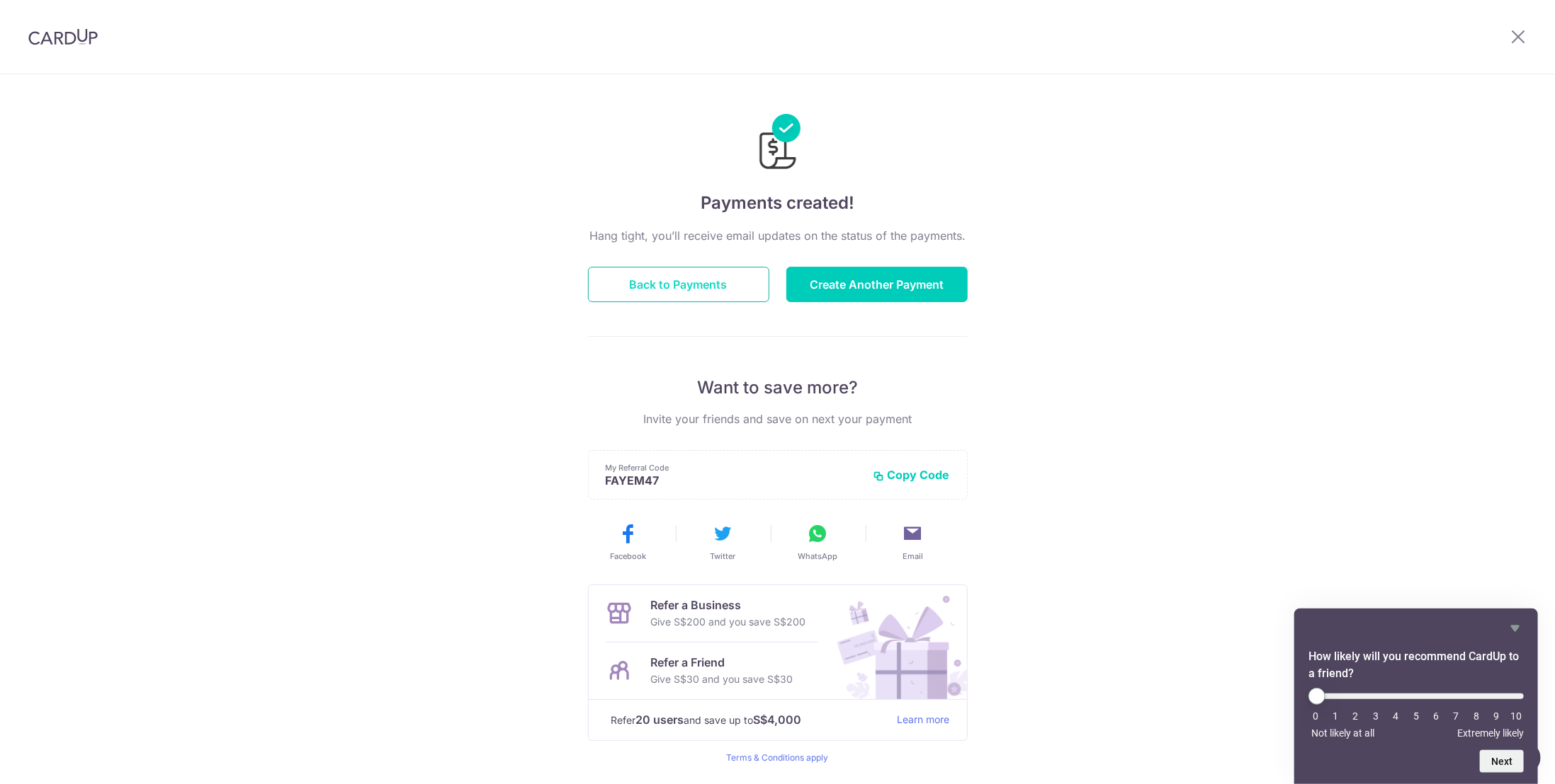
click at [684, 289] on button "Back to Payments" at bounding box center [678, 284] width 181 height 36
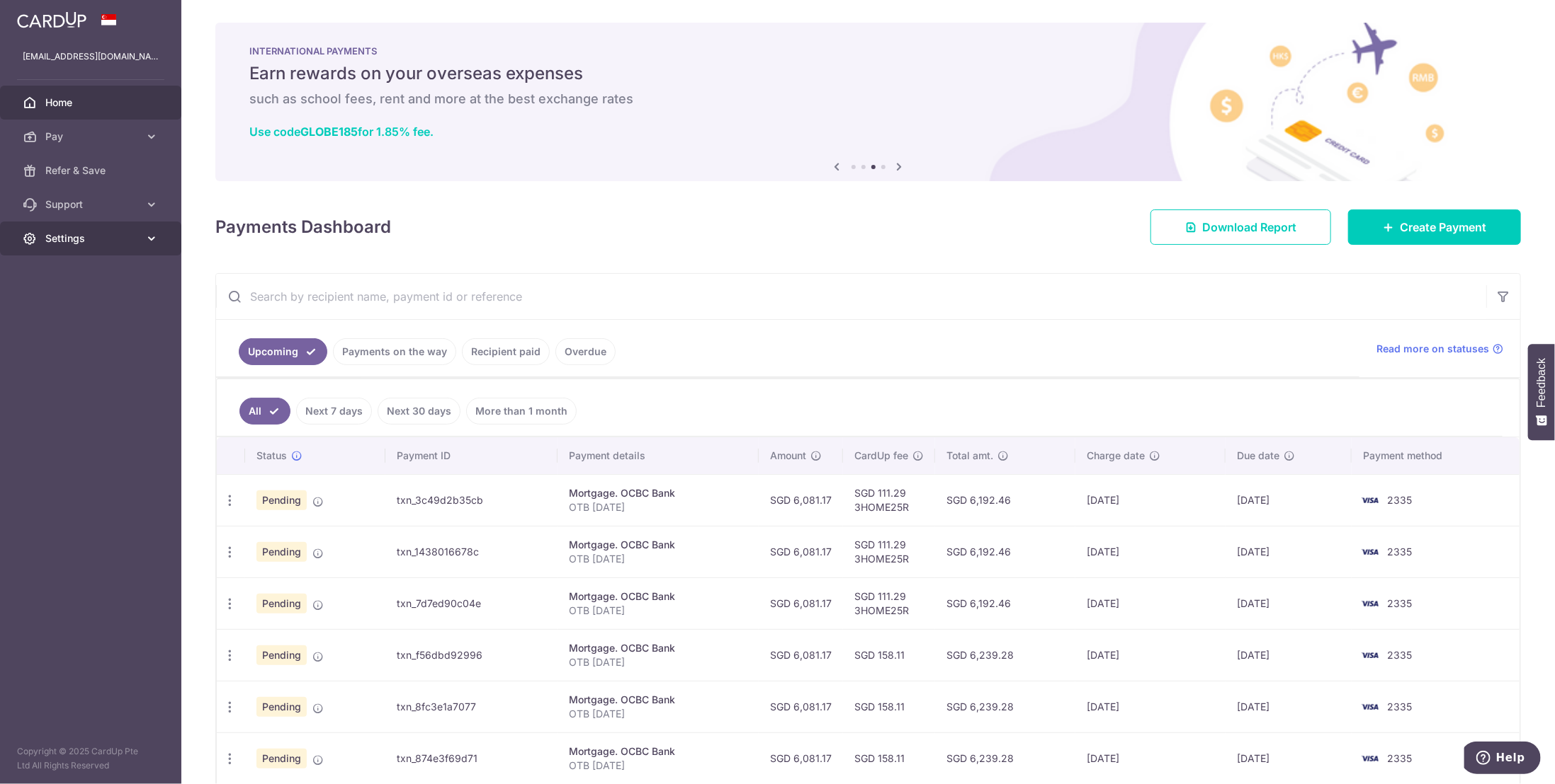
click at [154, 240] on icon at bounding box center [151, 238] width 14 height 14
click at [78, 307] on span "Logout" at bounding box center [92, 306] width 94 height 14
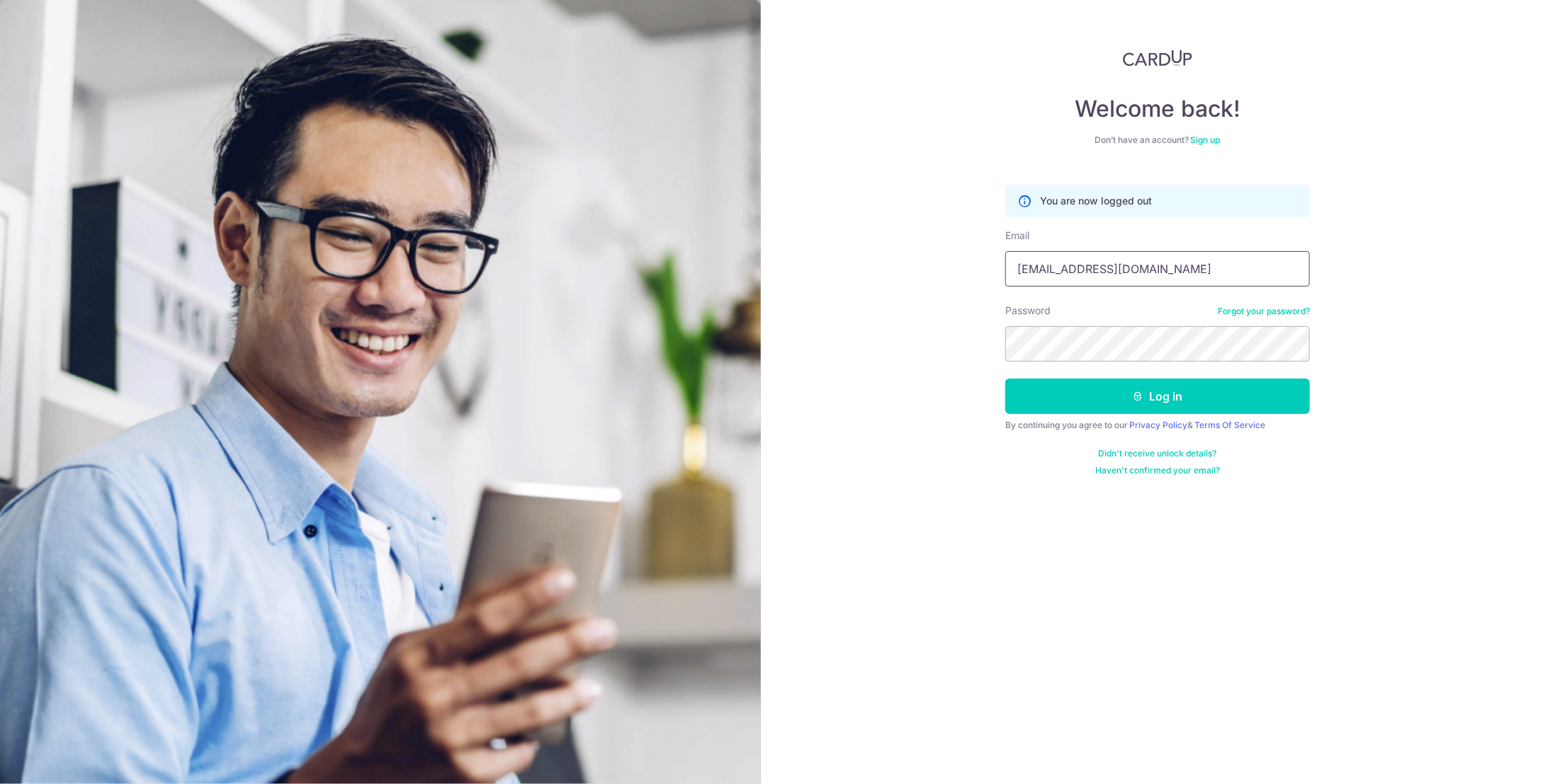
click at [1164, 276] on input "[EMAIL_ADDRESS][DOMAIN_NAME]" at bounding box center [1157, 268] width 304 height 36
type input "[PERSON_NAME][EMAIL_ADDRESS][PERSON_NAME][DOMAIN_NAME]"
click at [1123, 394] on button "Log in" at bounding box center [1157, 396] width 304 height 36
